Goal: Transaction & Acquisition: Purchase product/service

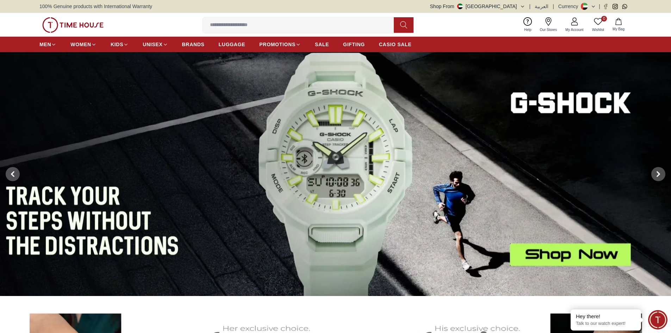
click at [522, 6] on button "Shop From [GEOGRAPHIC_DATA]" at bounding box center [477, 6] width 95 height 7
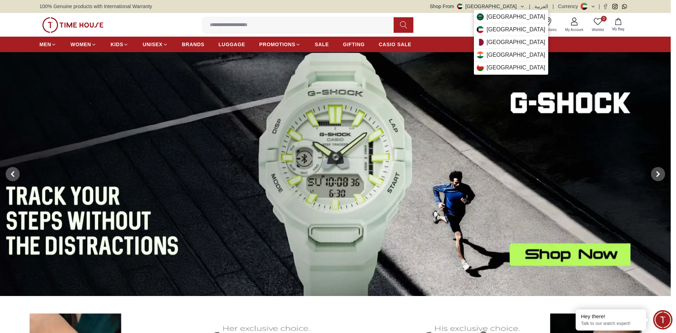
click at [522, 6] on div at bounding box center [338, 166] width 676 height 333
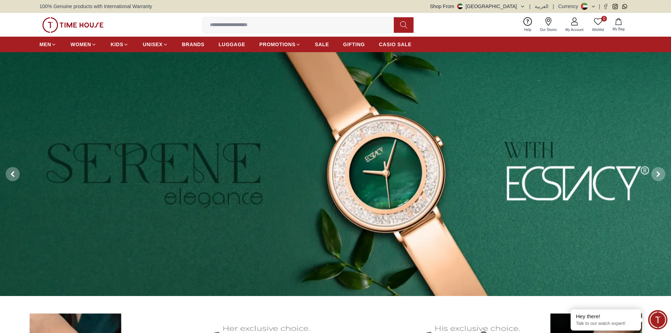
click at [590, 6] on button at bounding box center [587, 6] width 15 height 7
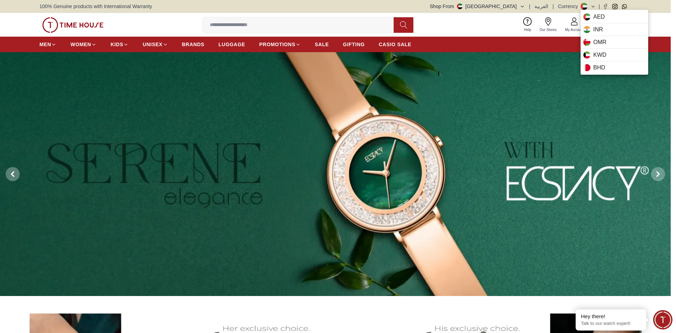
click at [537, 6] on div at bounding box center [338, 166] width 676 height 333
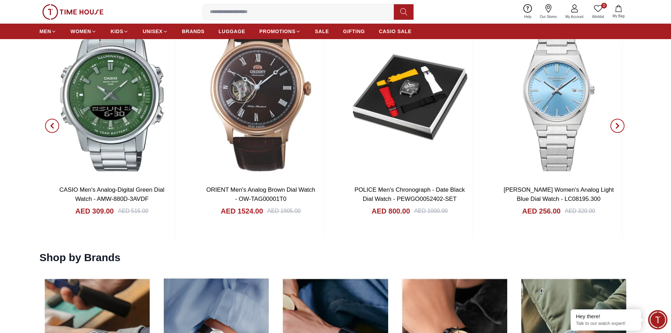
scroll to position [2864, 0]
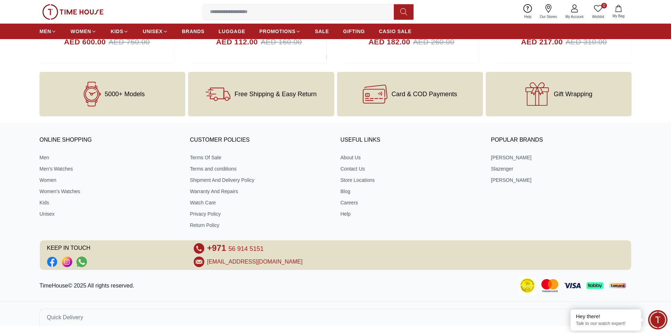
click at [5, 83] on div "5000+ Models Free Shipping & Easy Return Card & COD Payments Gift Wrapping" at bounding box center [335, 94] width 671 height 44
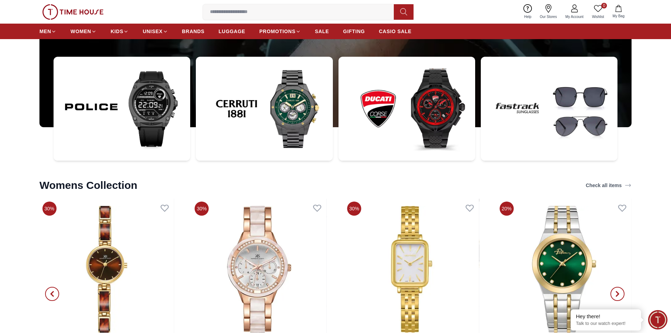
scroll to position [2538, 0]
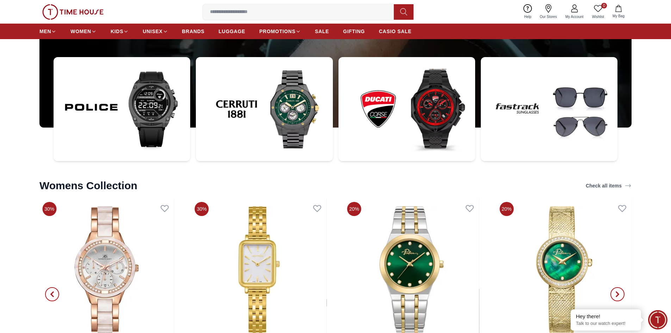
click at [568, 107] on img at bounding box center [549, 109] width 137 height 104
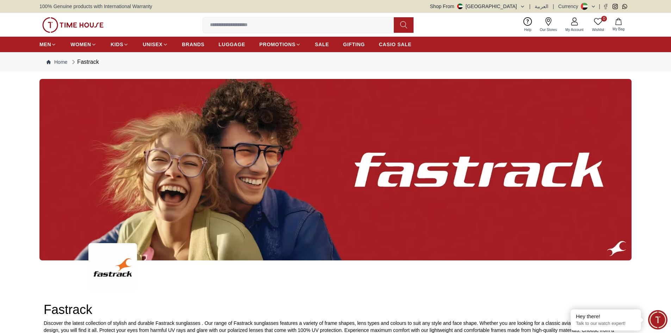
click at [90, 24] on img at bounding box center [72, 24] width 61 height 15
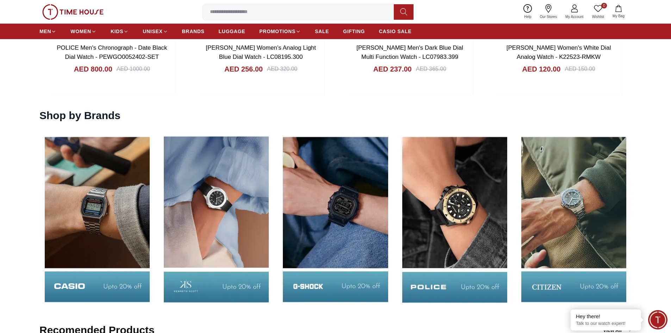
scroll to position [1197, 0]
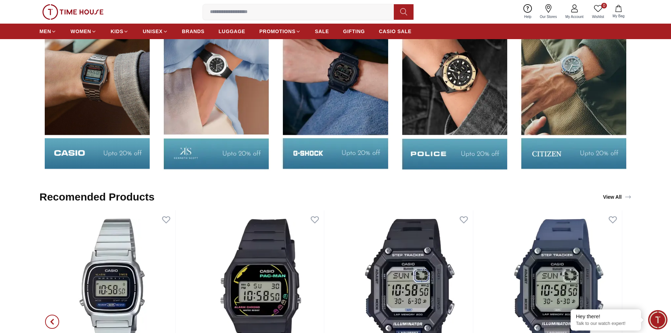
click at [347, 97] on img at bounding box center [334, 86] width 115 height 181
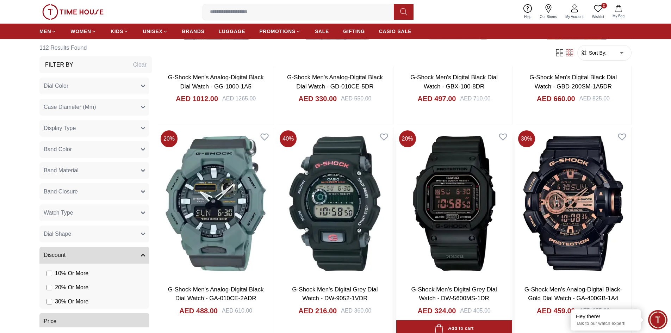
scroll to position [1197, 0]
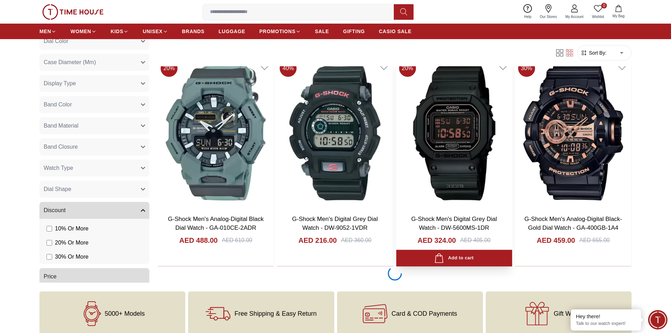
click at [450, 140] on img at bounding box center [454, 132] width 116 height 151
click at [467, 258] on div "Add to cart" at bounding box center [453, 258] width 39 height 10
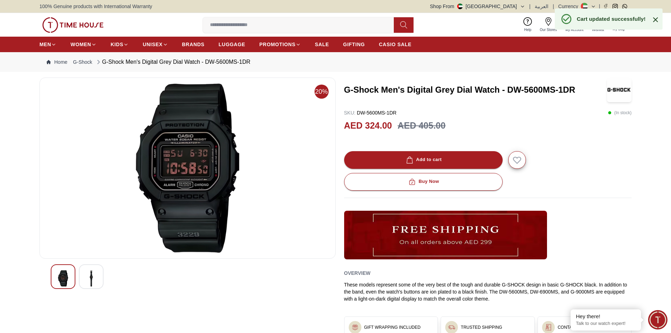
click at [654, 18] on icon at bounding box center [655, 19] width 8 height 8
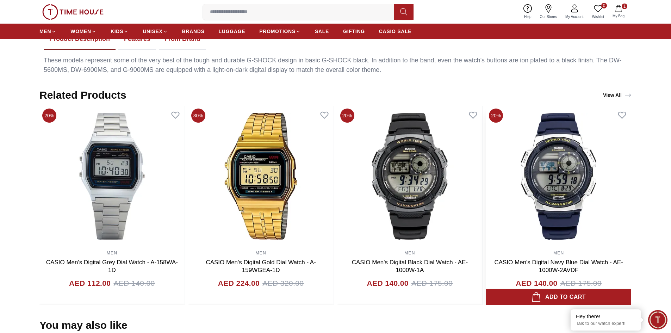
scroll to position [387, 0]
